Goal: Transaction & Acquisition: Book appointment/travel/reservation

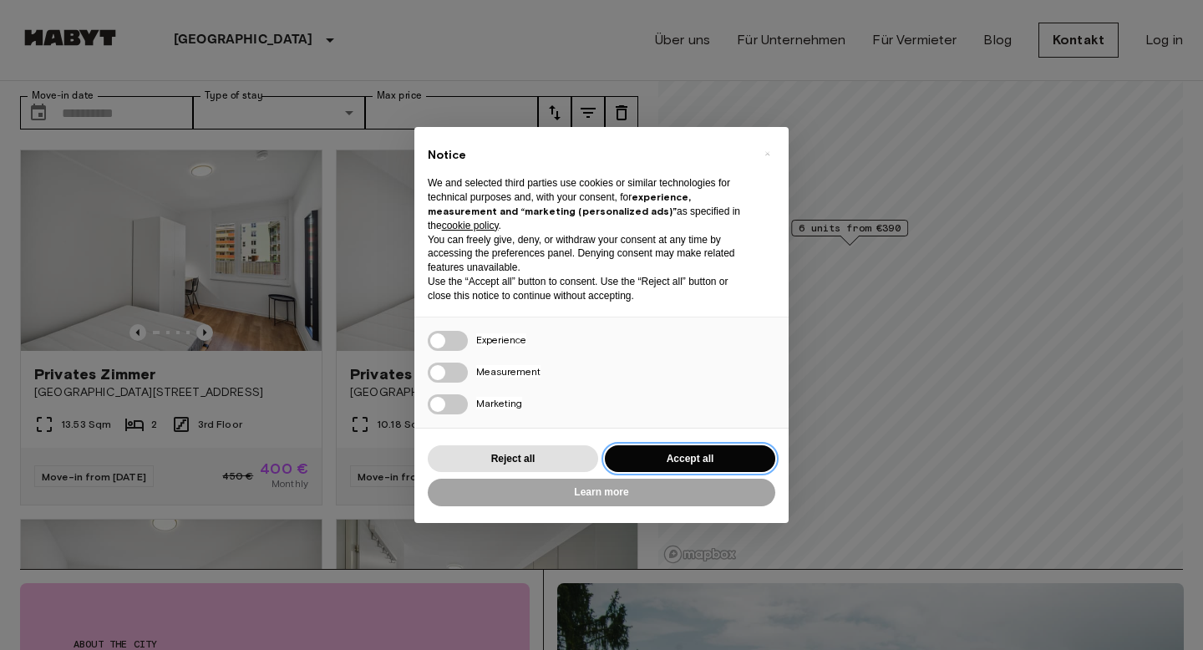
click at [689, 455] on button "Accept all" at bounding box center [690, 459] width 170 height 28
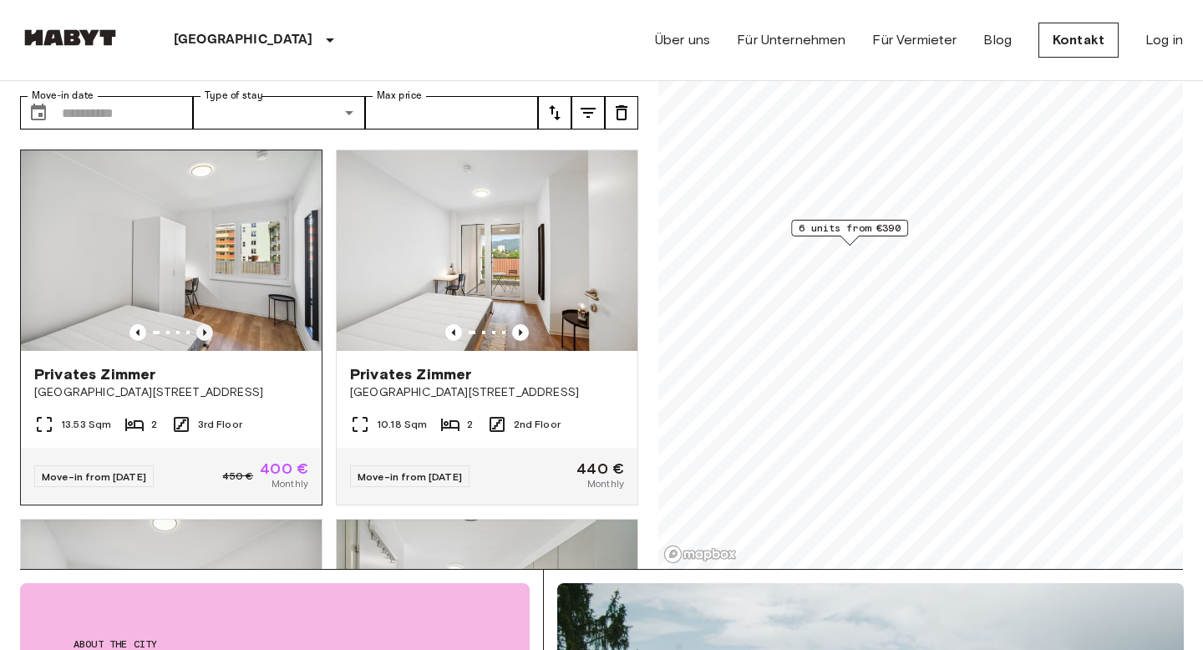
click at [206, 324] on icon "Previous image" at bounding box center [204, 332] width 17 height 17
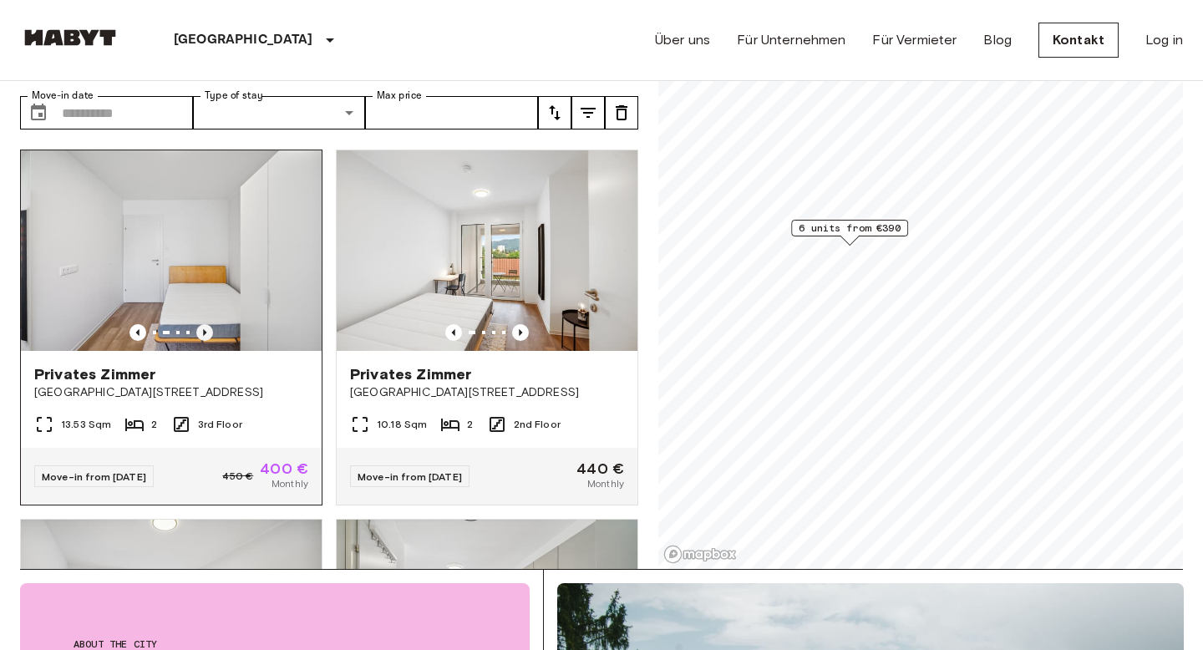
click at [206, 324] on icon "Previous image" at bounding box center [204, 332] width 17 height 17
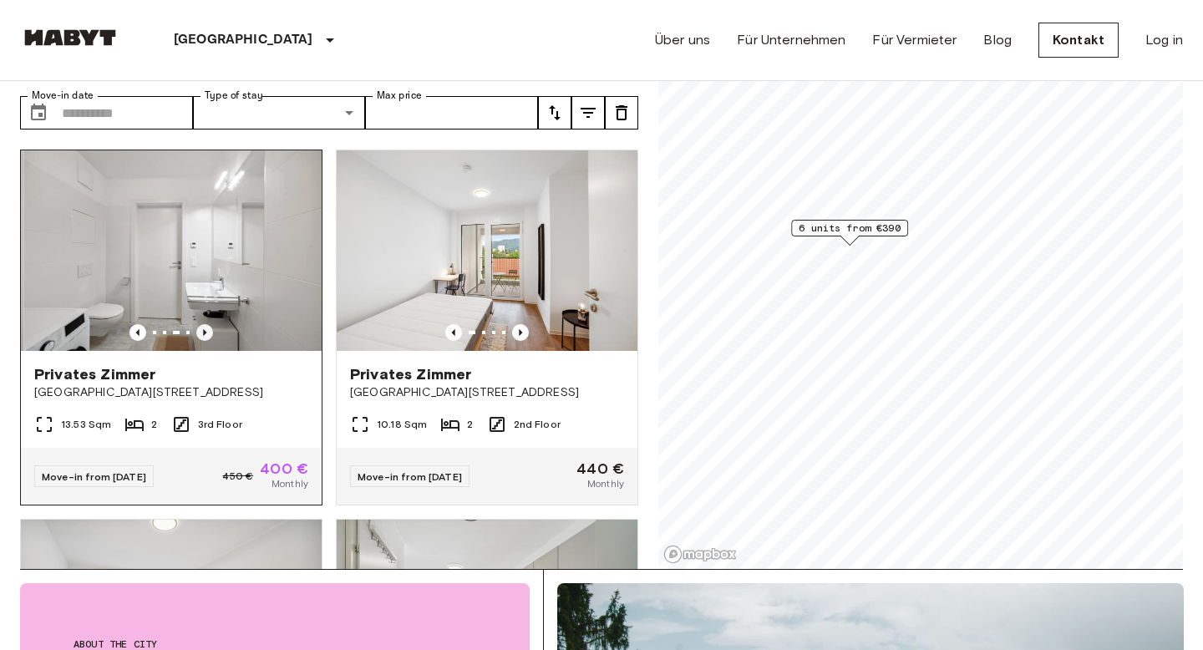
click at [206, 324] on icon "Previous image" at bounding box center [204, 332] width 17 height 17
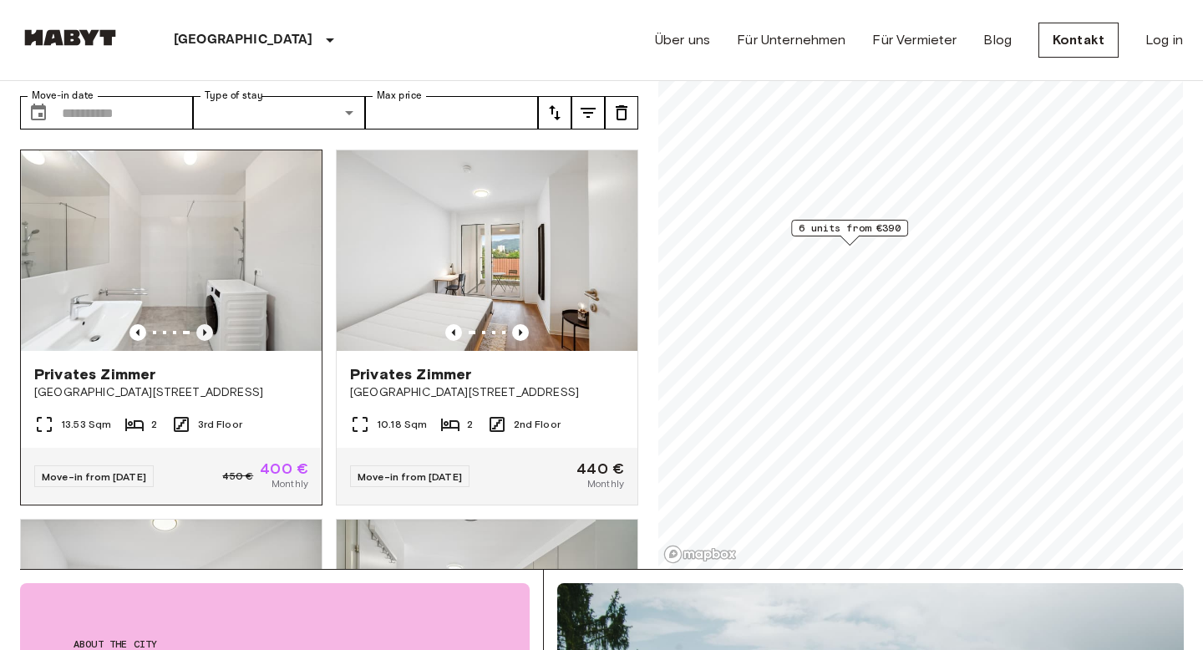
click at [206, 324] on icon "Previous image" at bounding box center [204, 332] width 17 height 17
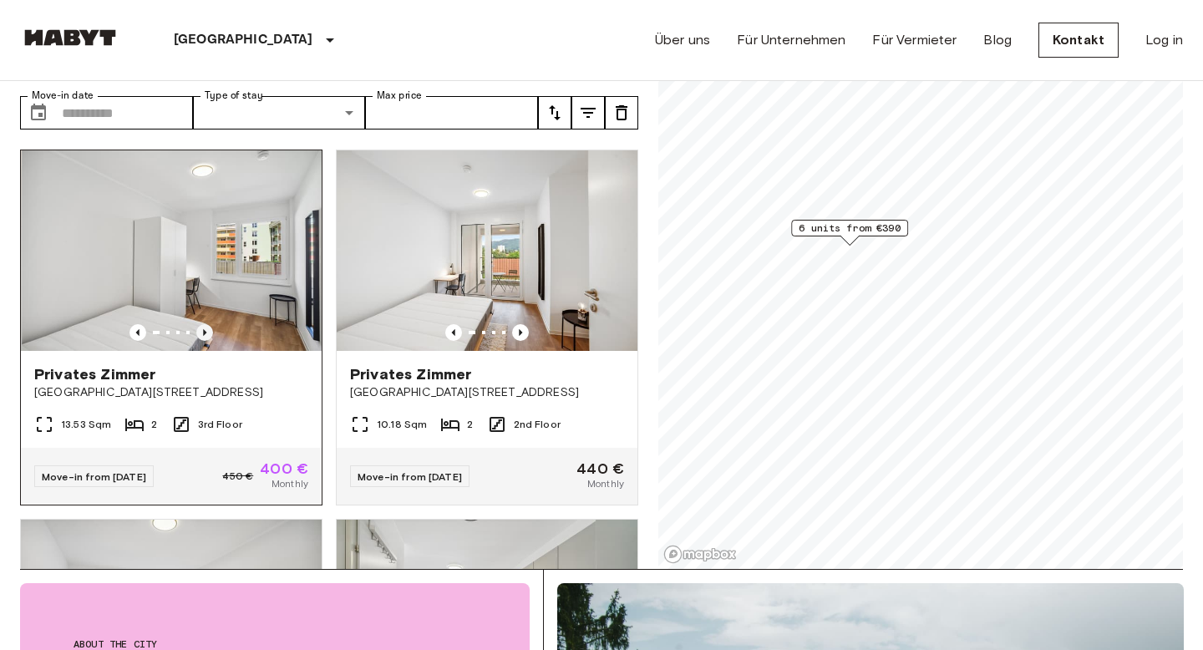
click at [206, 324] on icon "Previous image" at bounding box center [204, 332] width 17 height 17
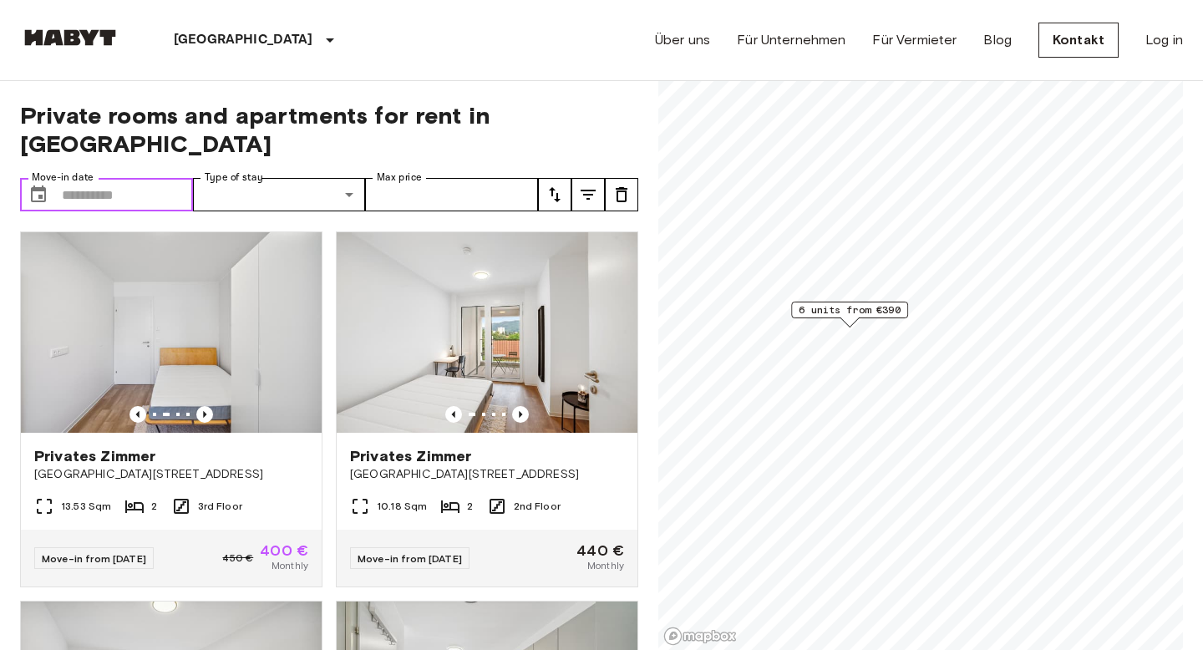
click at [110, 178] on input "Move-in date" at bounding box center [127, 194] width 131 height 33
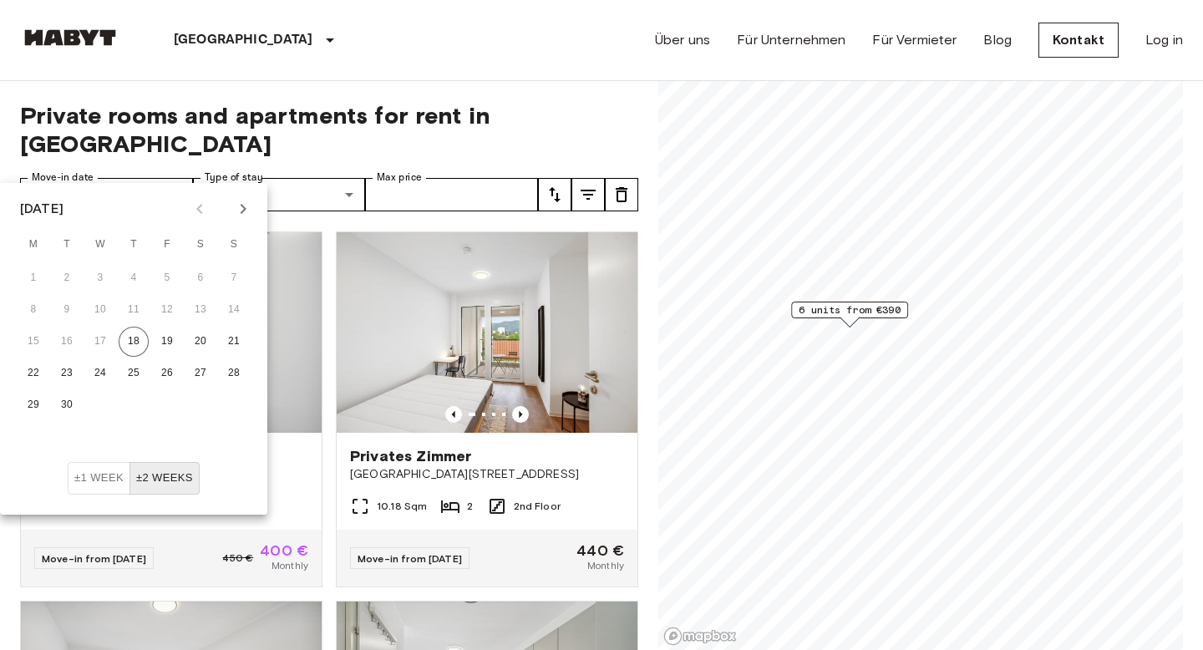
click at [240, 205] on icon "Next month" at bounding box center [243, 209] width 20 height 20
click at [243, 212] on icon "Next month" at bounding box center [243, 209] width 20 height 20
click at [31, 311] on button "3" at bounding box center [33, 310] width 30 height 30
type input "**********"
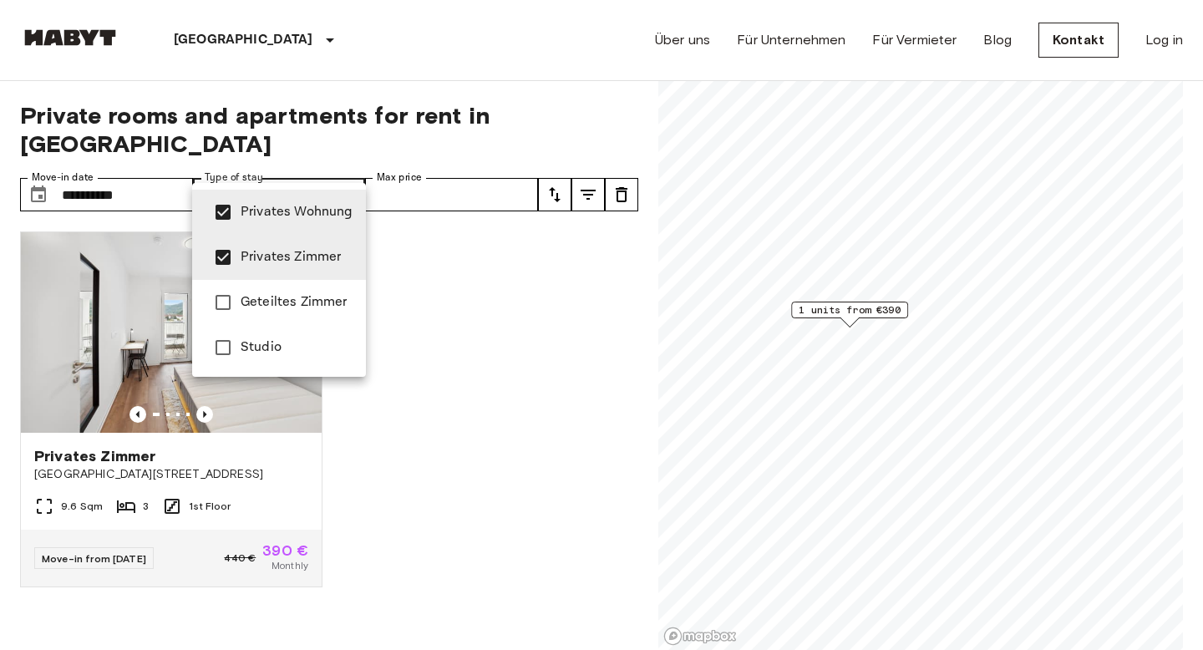
click at [211, 389] on div at bounding box center [601, 325] width 1203 height 650
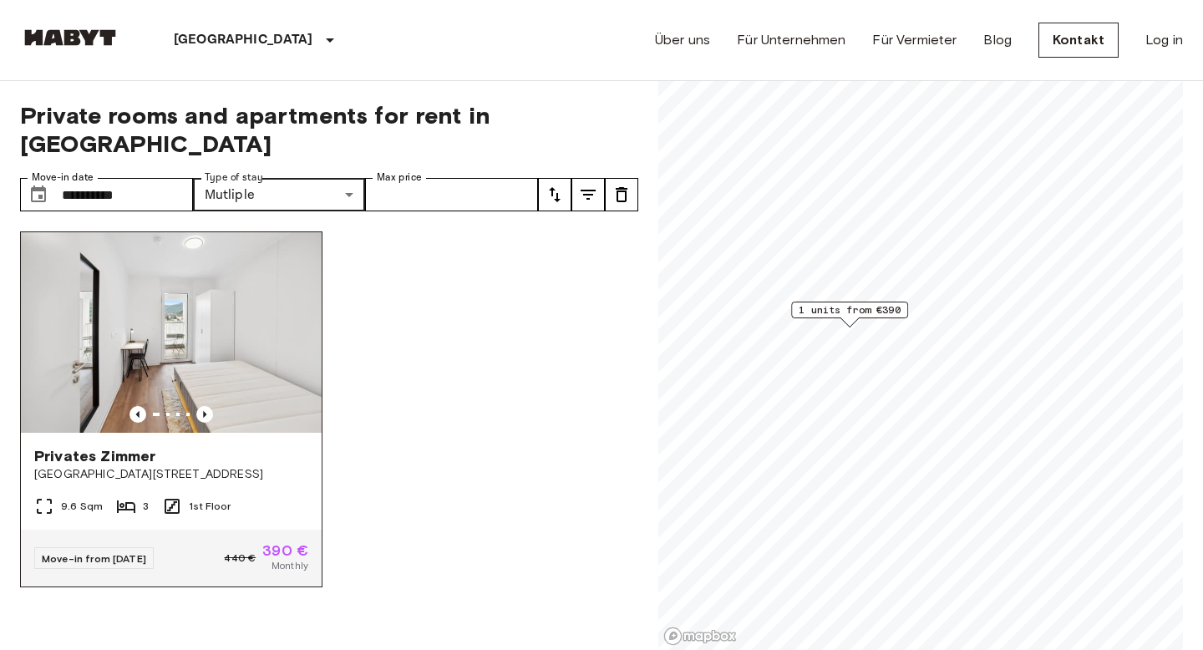
click at [90, 446] on span "Privates Zimmer" at bounding box center [94, 456] width 121 height 20
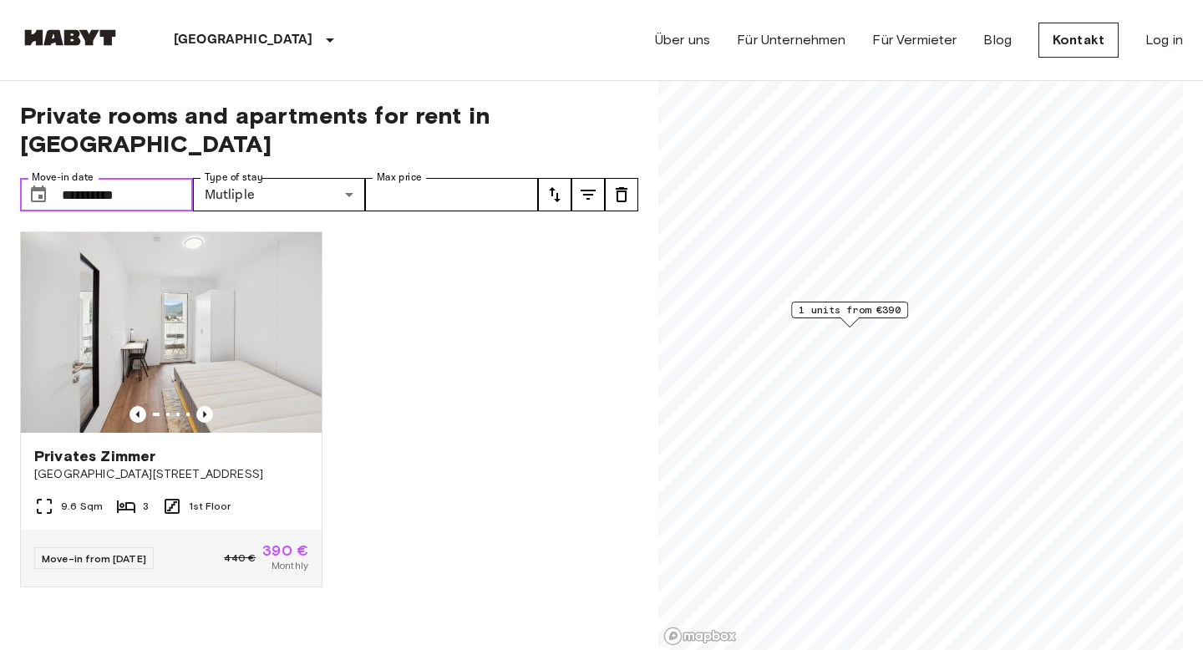
click at [150, 178] on input "**********" at bounding box center [127, 194] width 131 height 33
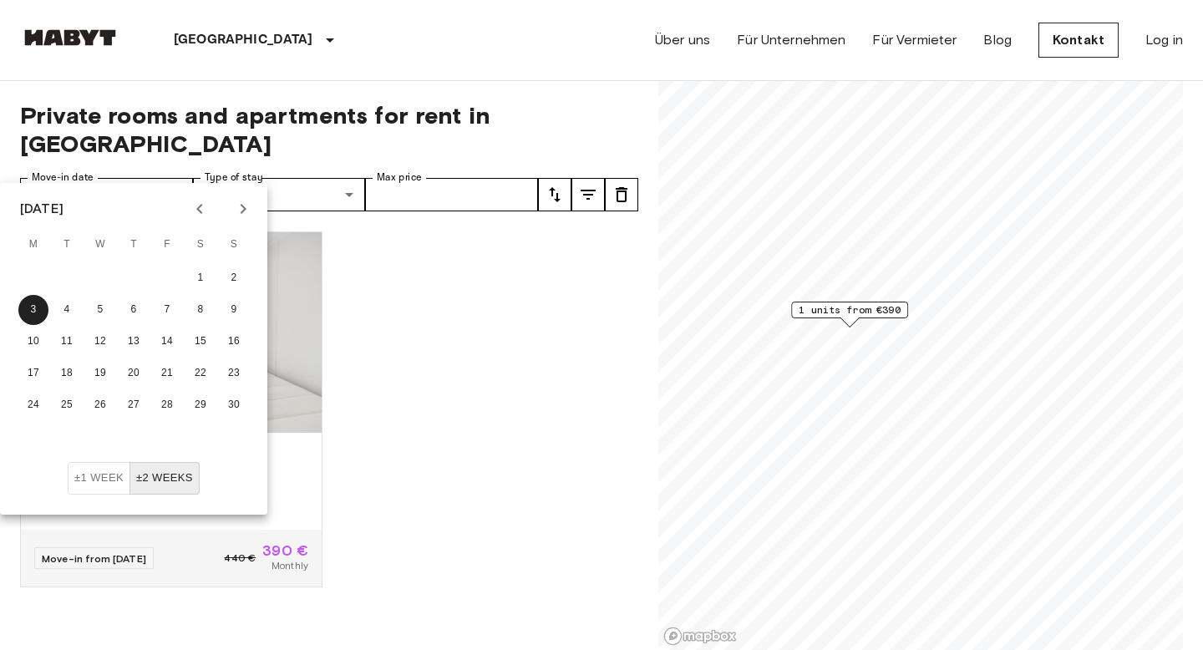
click at [99, 479] on button "±1 week" at bounding box center [99, 478] width 63 height 33
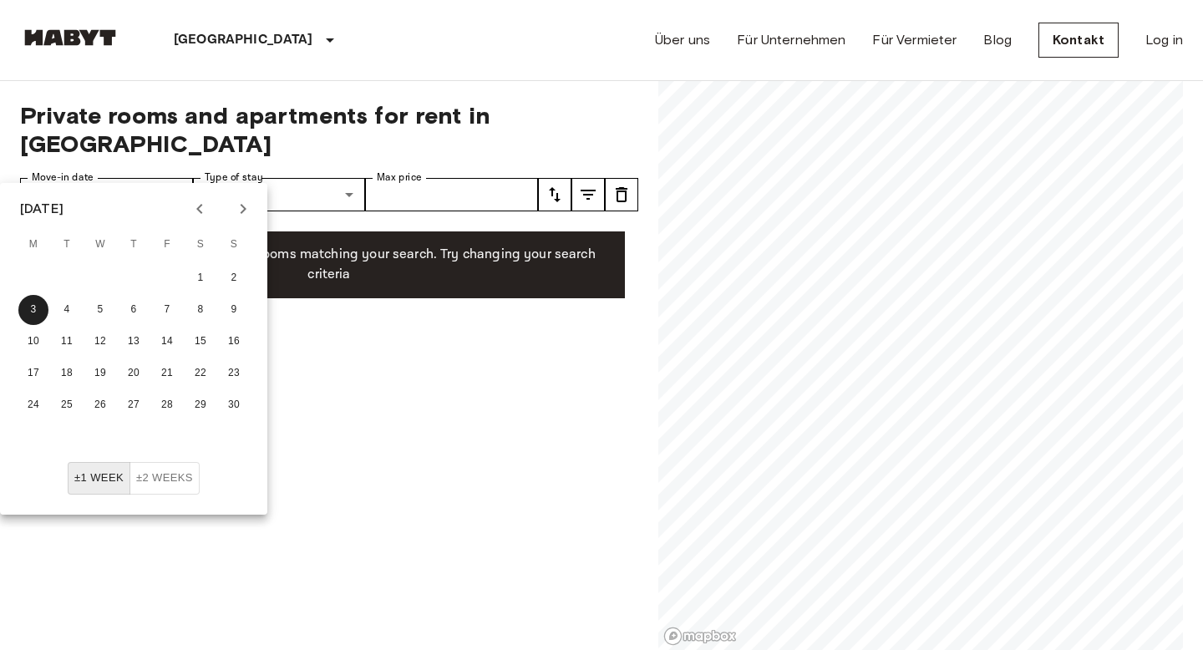
click at [148, 476] on button "±2 weeks" at bounding box center [165, 478] width 70 height 33
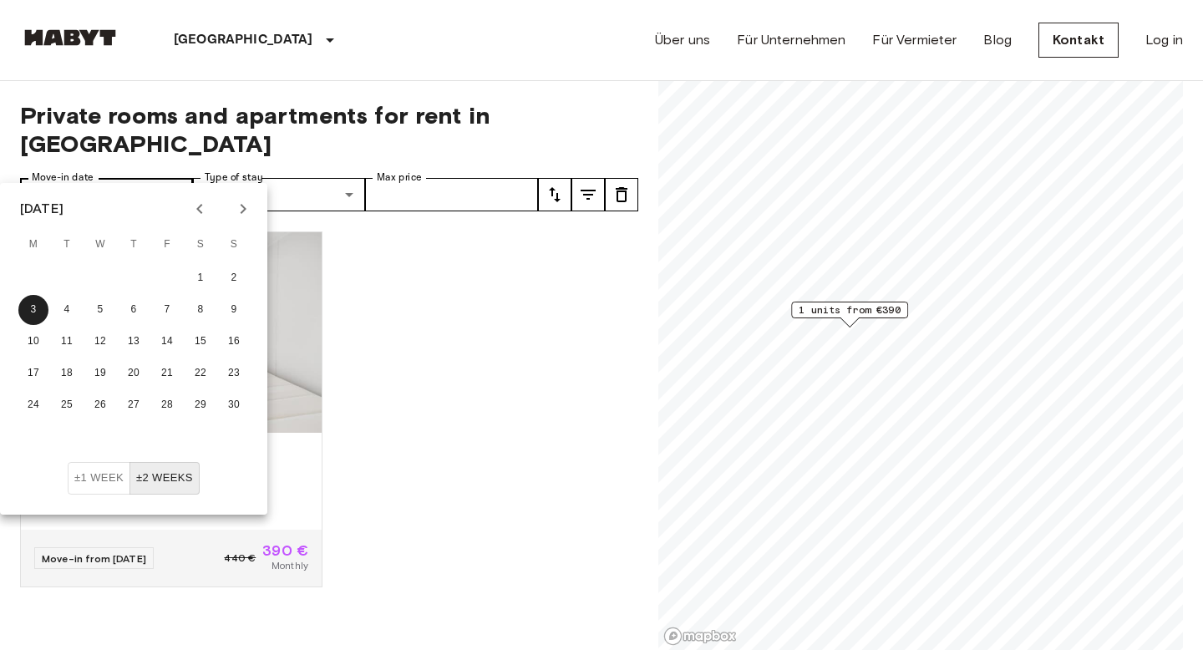
click at [161, 178] on input "**********" at bounding box center [127, 194] width 131 height 33
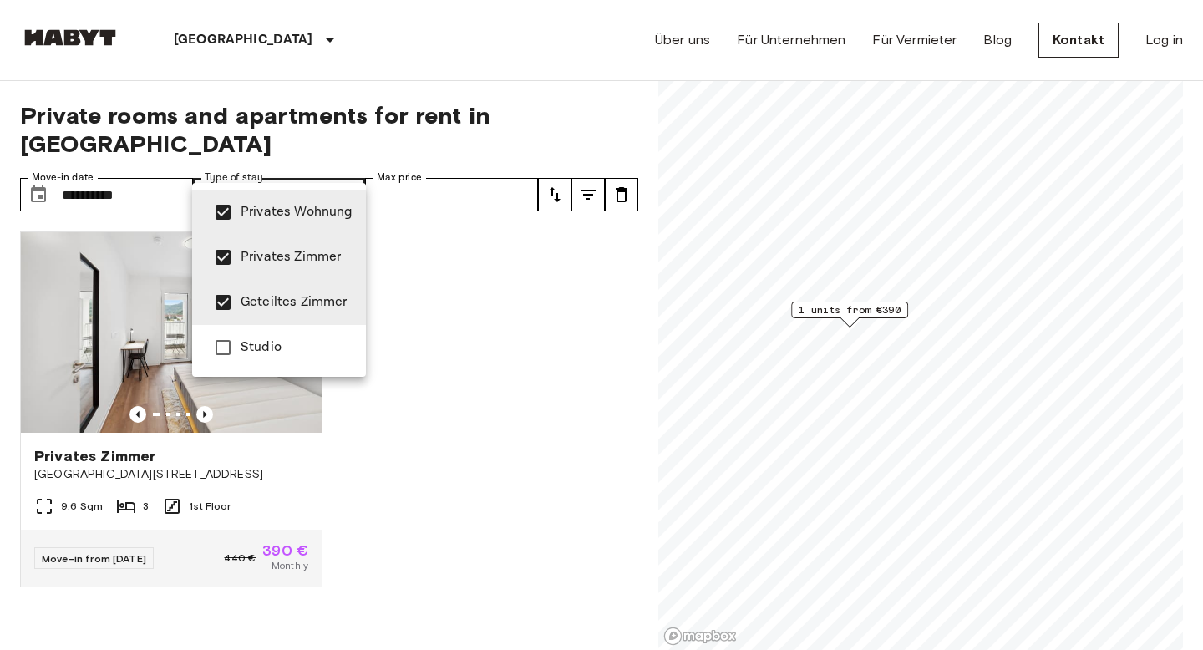
type input "**********"
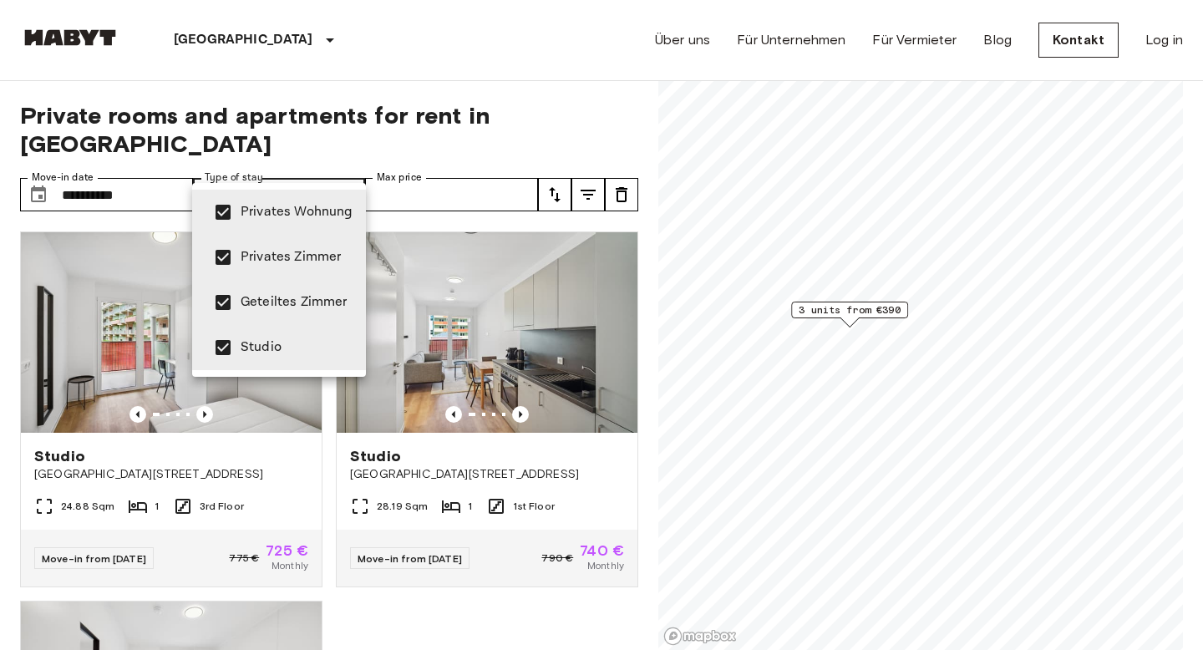
click at [499, 584] on div at bounding box center [601, 325] width 1203 height 650
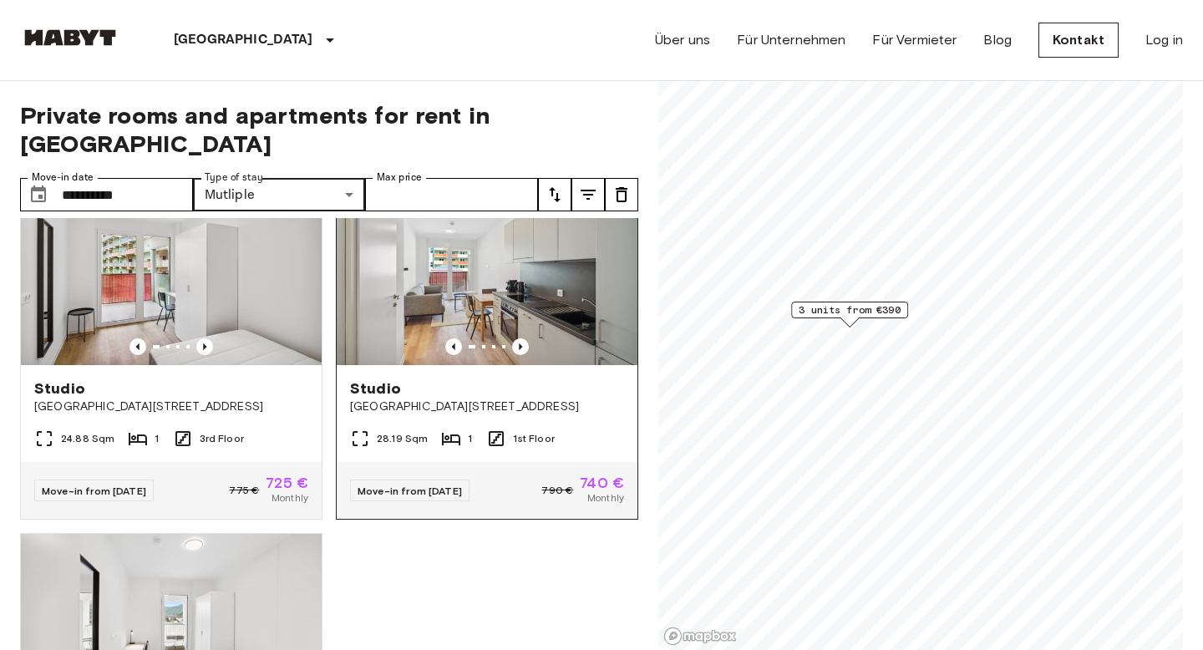
scroll to position [37, 0]
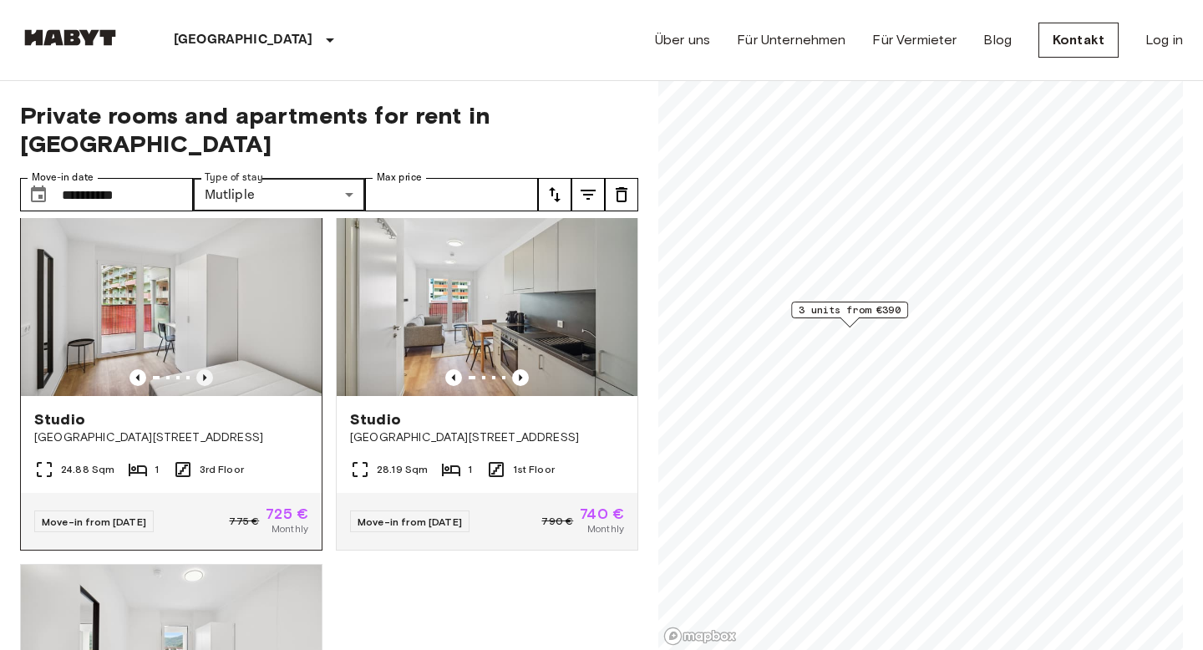
click at [206, 369] on icon "Previous image" at bounding box center [204, 377] width 17 height 17
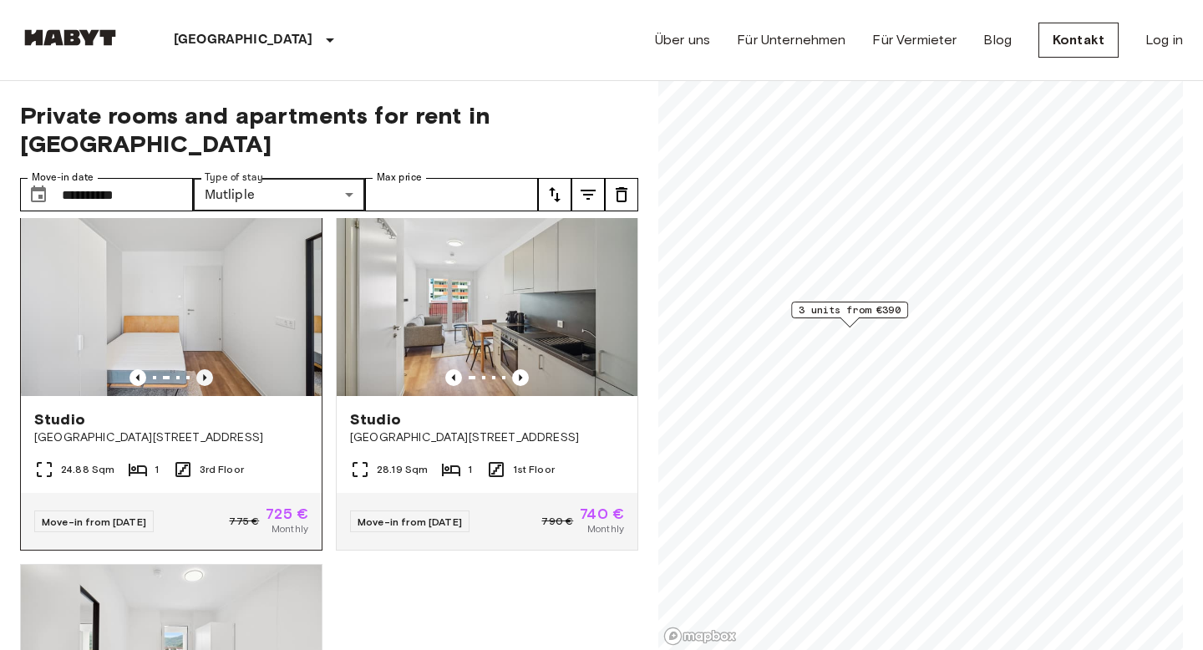
click at [206, 369] on icon "Previous image" at bounding box center [204, 377] width 17 height 17
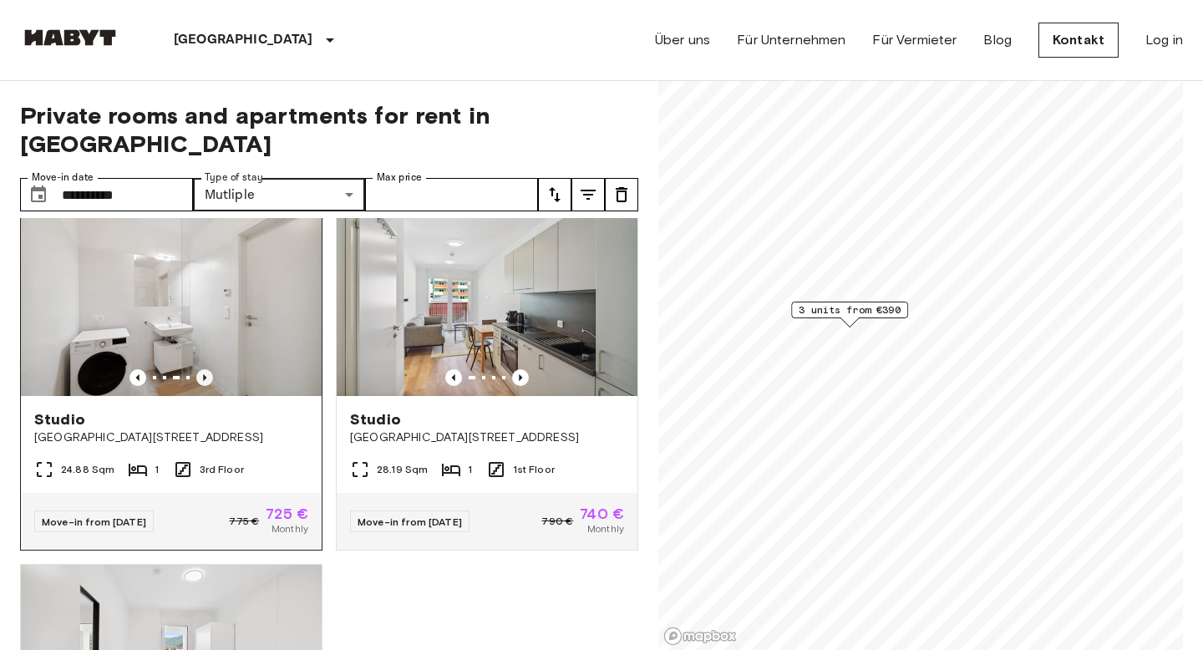
click at [206, 369] on icon "Previous image" at bounding box center [204, 377] width 17 height 17
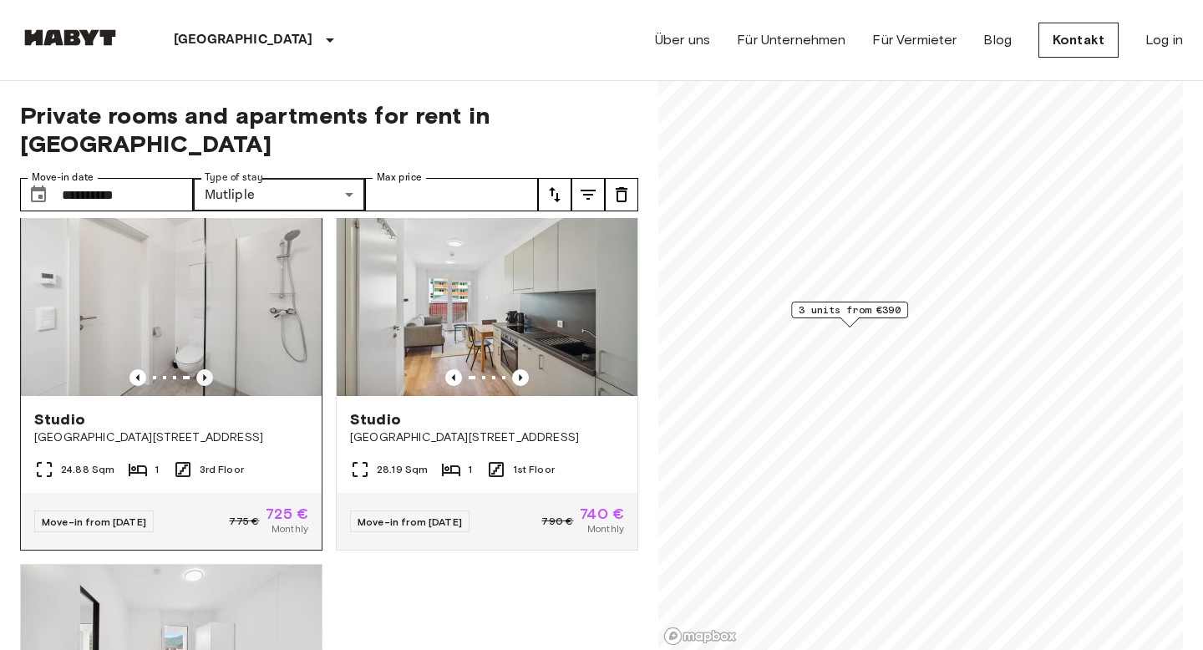
click at [206, 369] on icon "Previous image" at bounding box center [204, 377] width 17 height 17
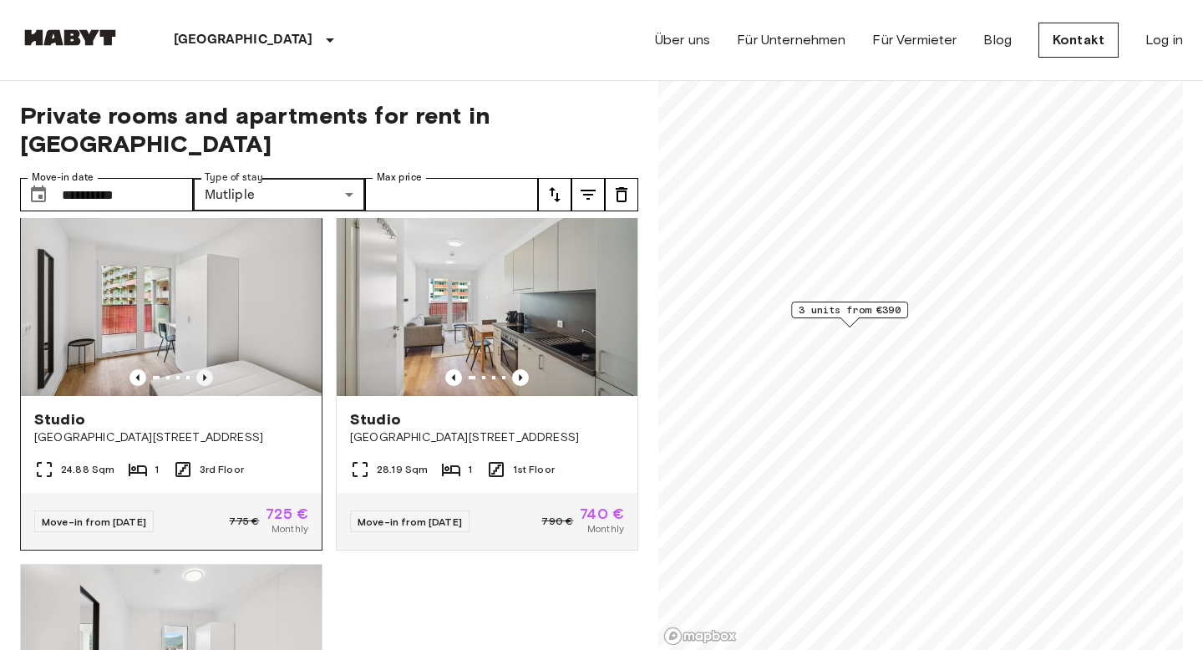
click at [206, 369] on icon "Previous image" at bounding box center [204, 377] width 17 height 17
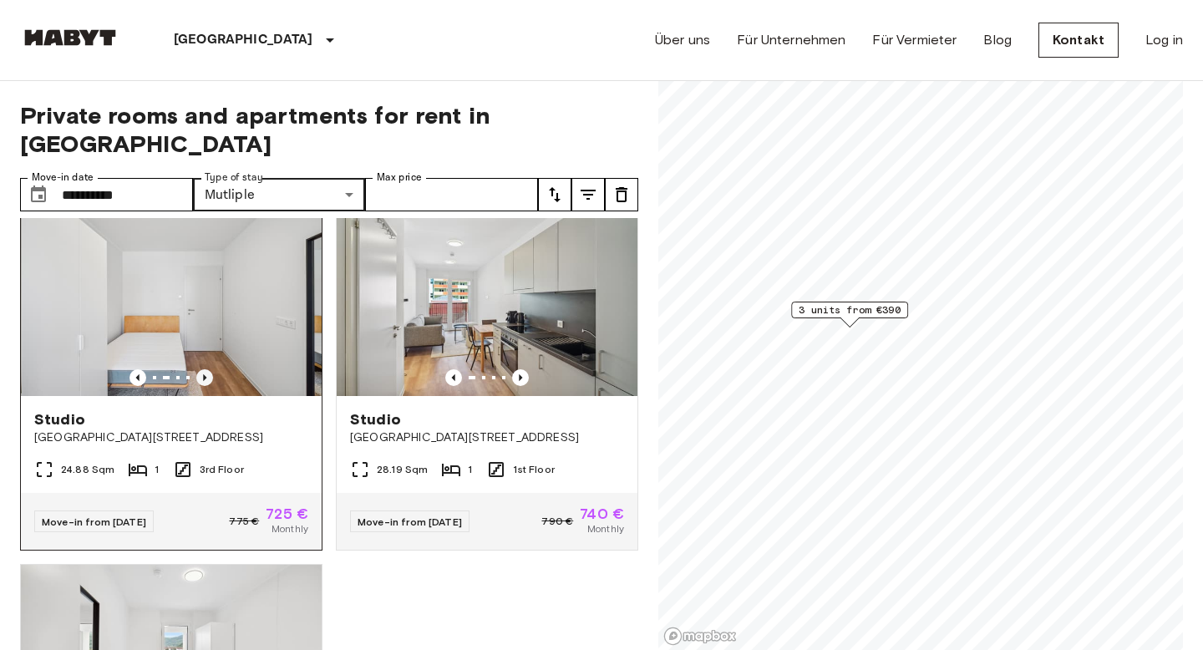
click at [206, 369] on icon "Previous image" at bounding box center [204, 377] width 17 height 17
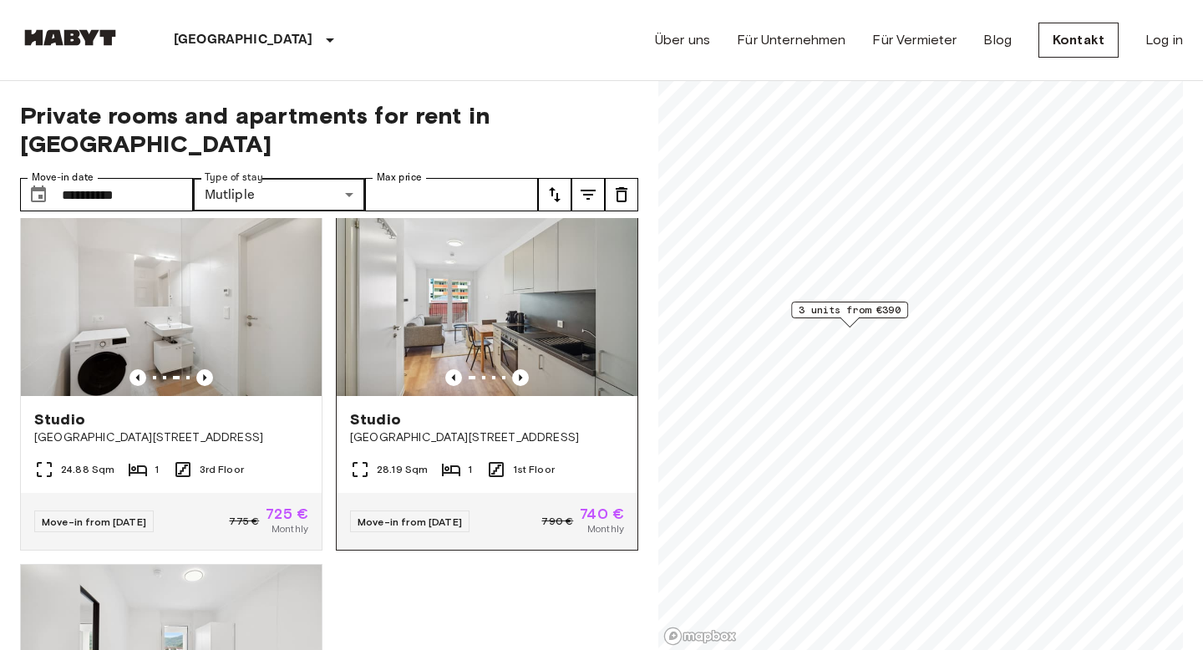
click at [374, 409] on span "Studio" at bounding box center [375, 419] width 51 height 20
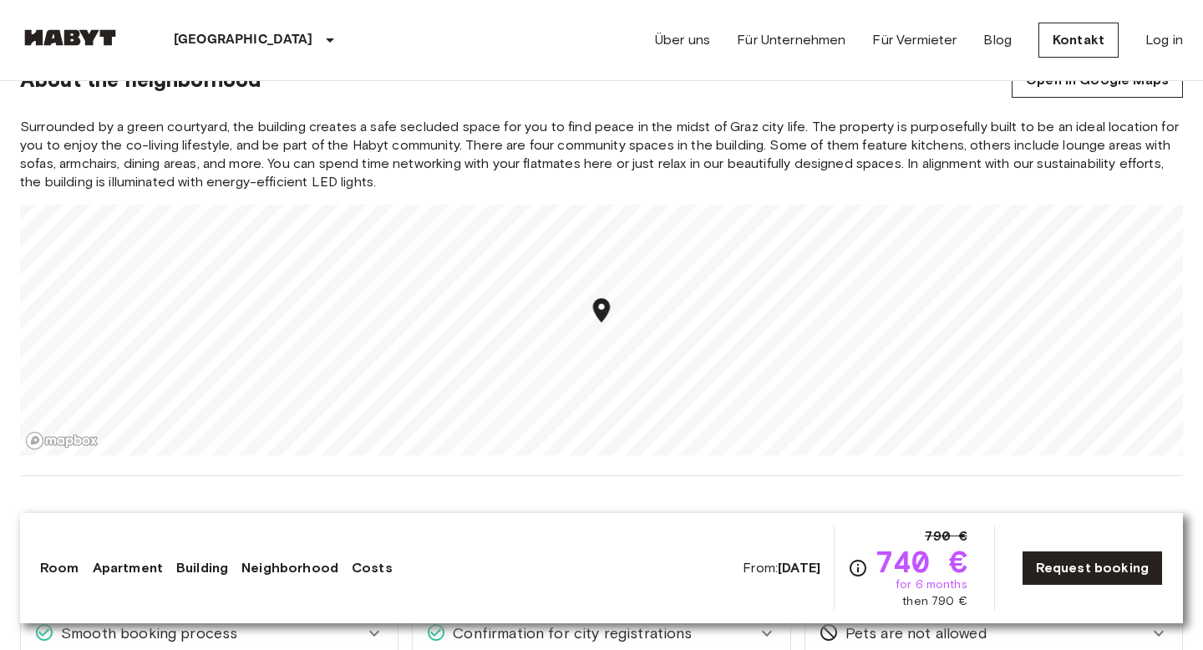
scroll to position [1658, 0]
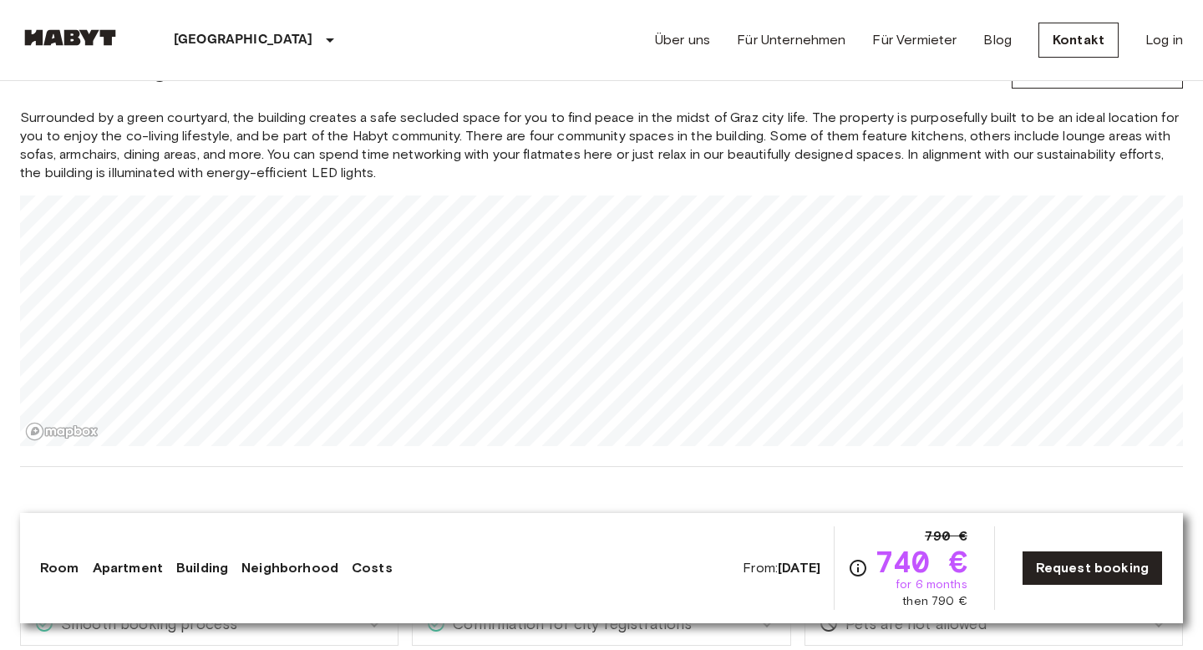
click at [704, 279] on div "Surrounded by a green courtyard, the building creates a safe secluded space for…" at bounding box center [601, 278] width 1163 height 338
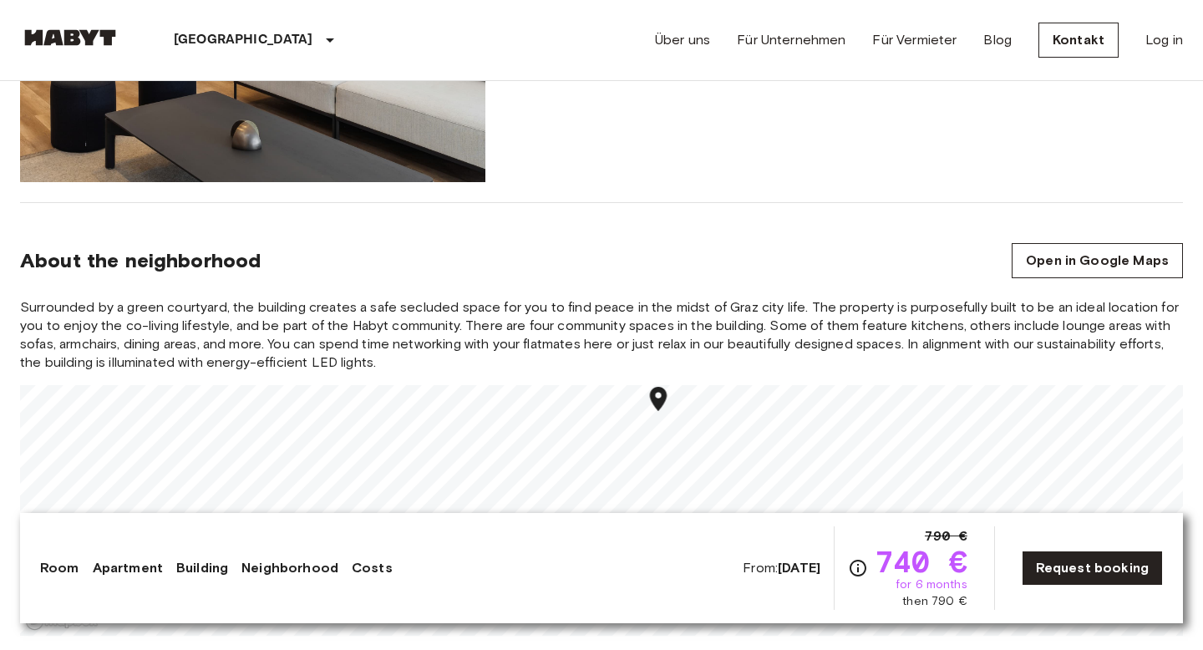
scroll to position [1492, 0]
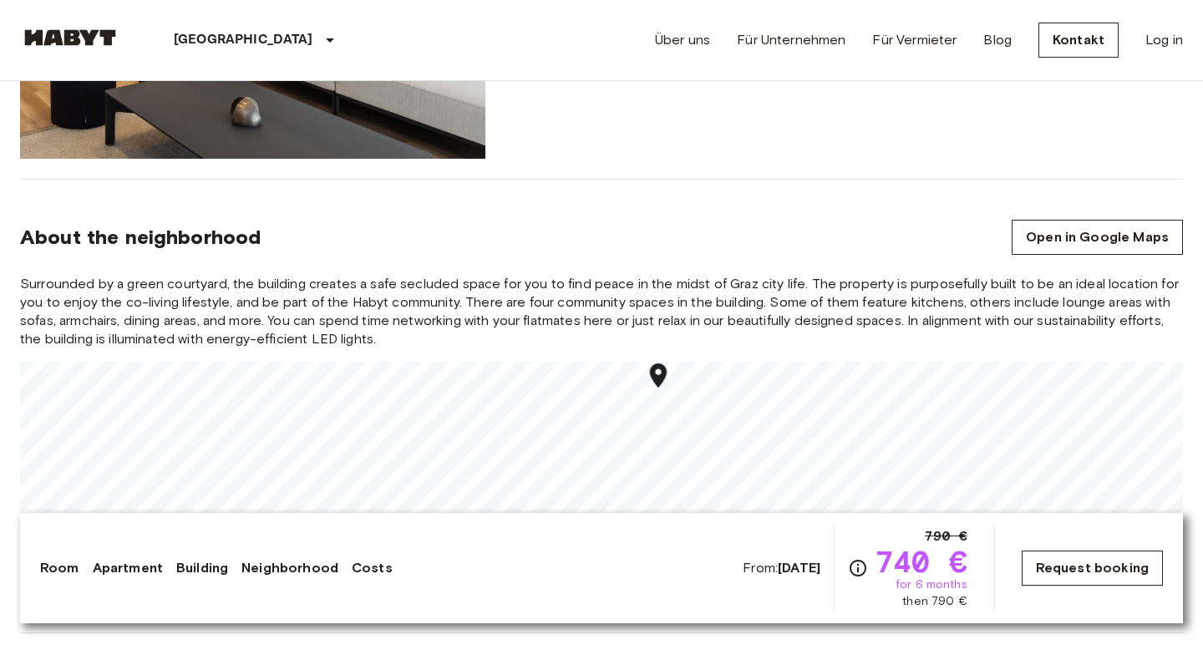
click at [1090, 573] on link "Request booking" at bounding box center [1092, 568] width 141 height 35
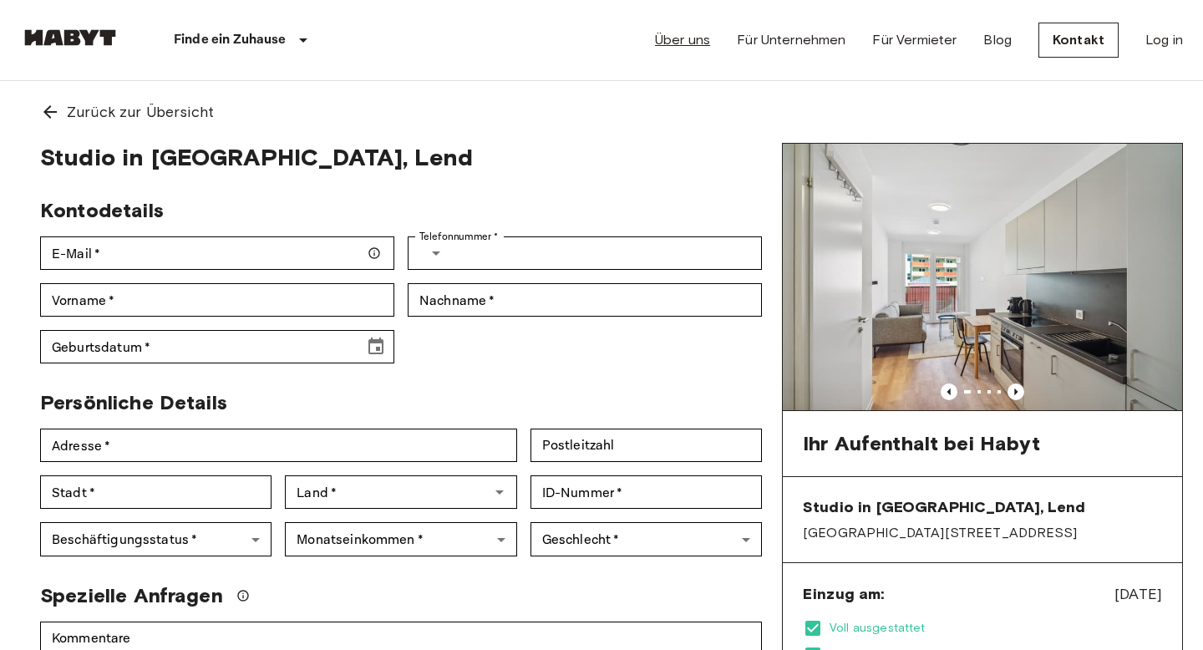
click at [693, 43] on link "Über uns" at bounding box center [682, 40] width 55 height 20
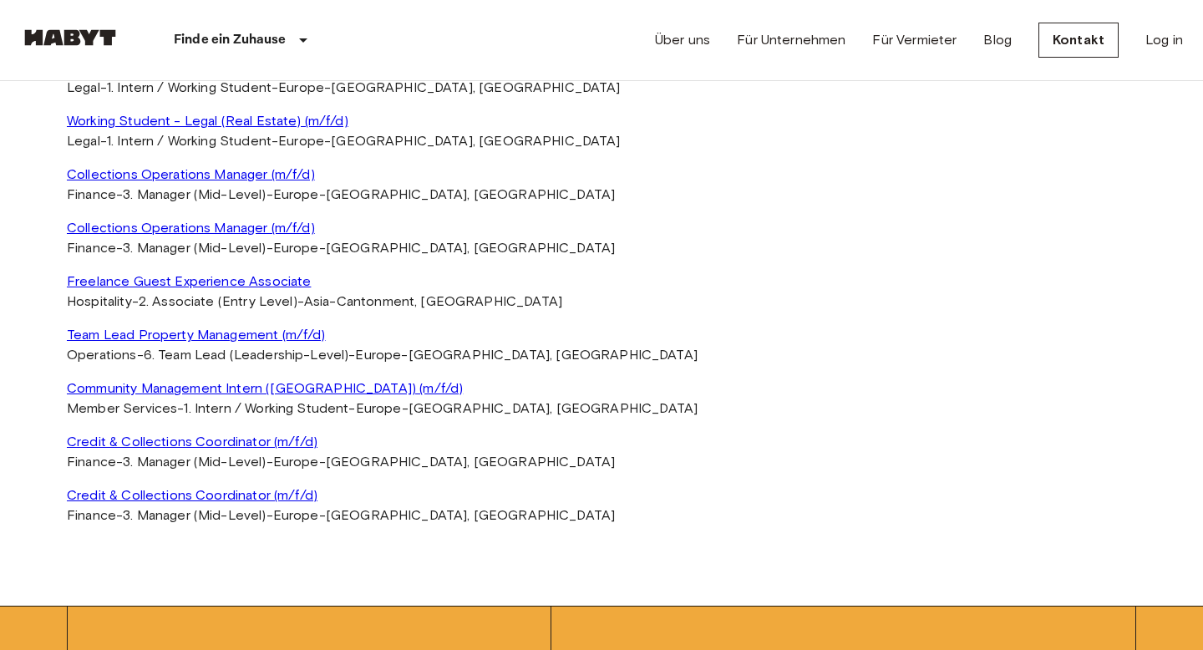
scroll to position [3824, 0]
